Goal: Information Seeking & Learning: Learn about a topic

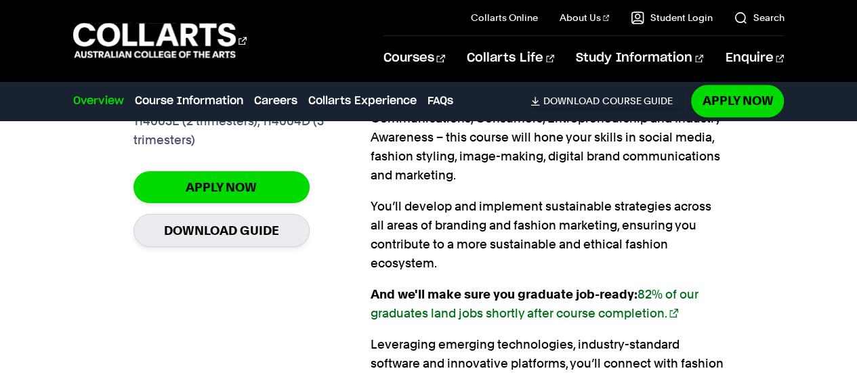
scroll to position [1141, 0]
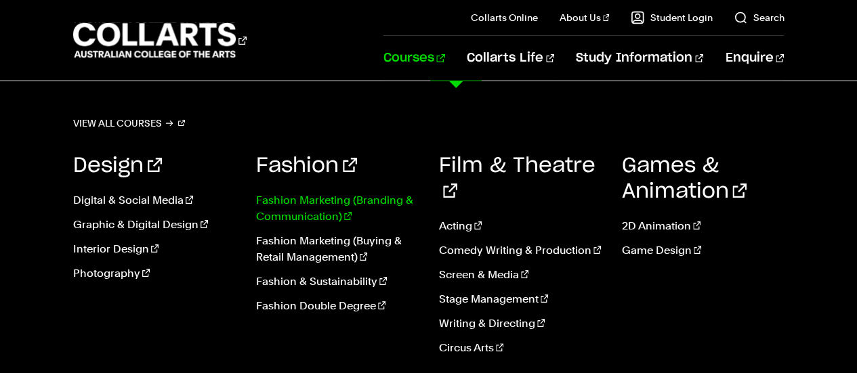
click at [302, 200] on link "Fashion Marketing (Branding & Communication)" at bounding box center [337, 208] width 163 height 33
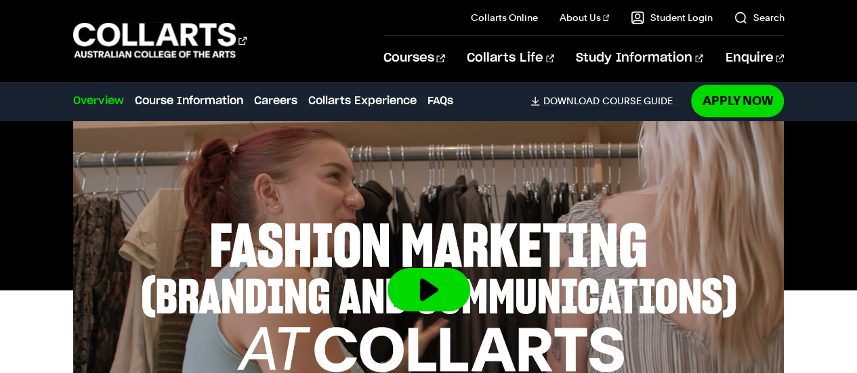
scroll to position [585, 0]
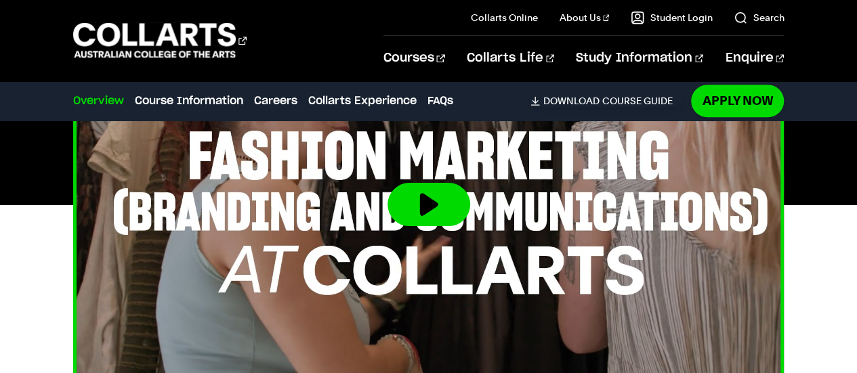
click at [402, 209] on button at bounding box center [429, 204] width 83 height 43
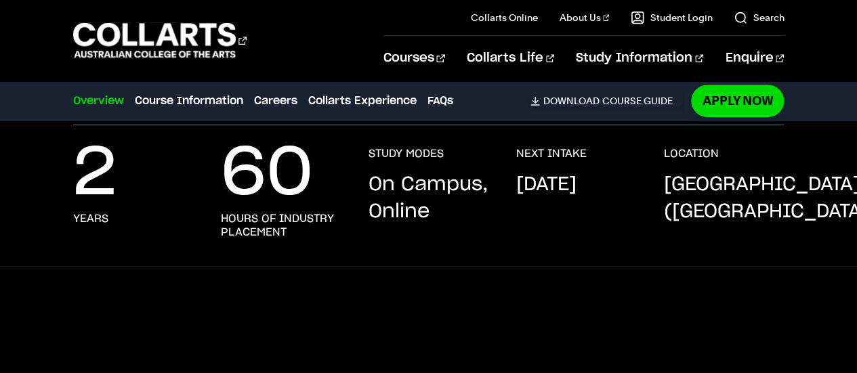
scroll to position [323, 0]
